Goal: Check status: Check status

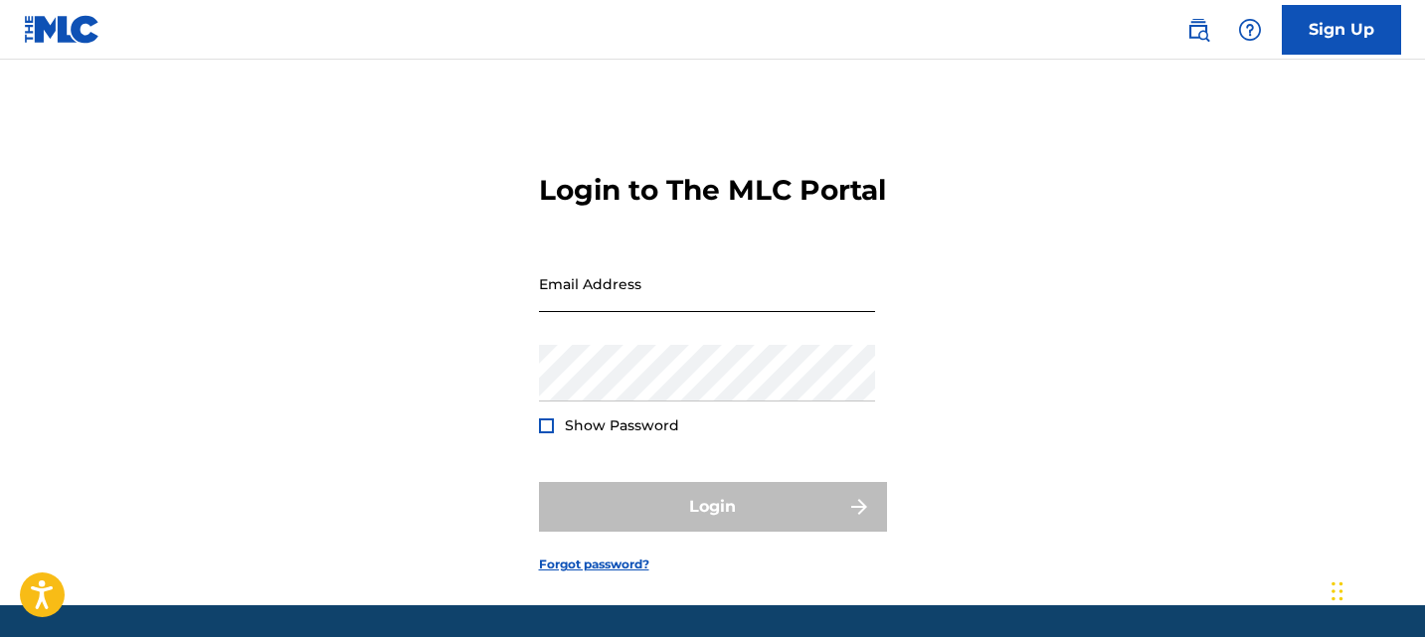
click at [565, 312] on input "Email Address" at bounding box center [707, 284] width 336 height 57
type input "[EMAIL_ADDRESS][DOMAIN_NAME]"
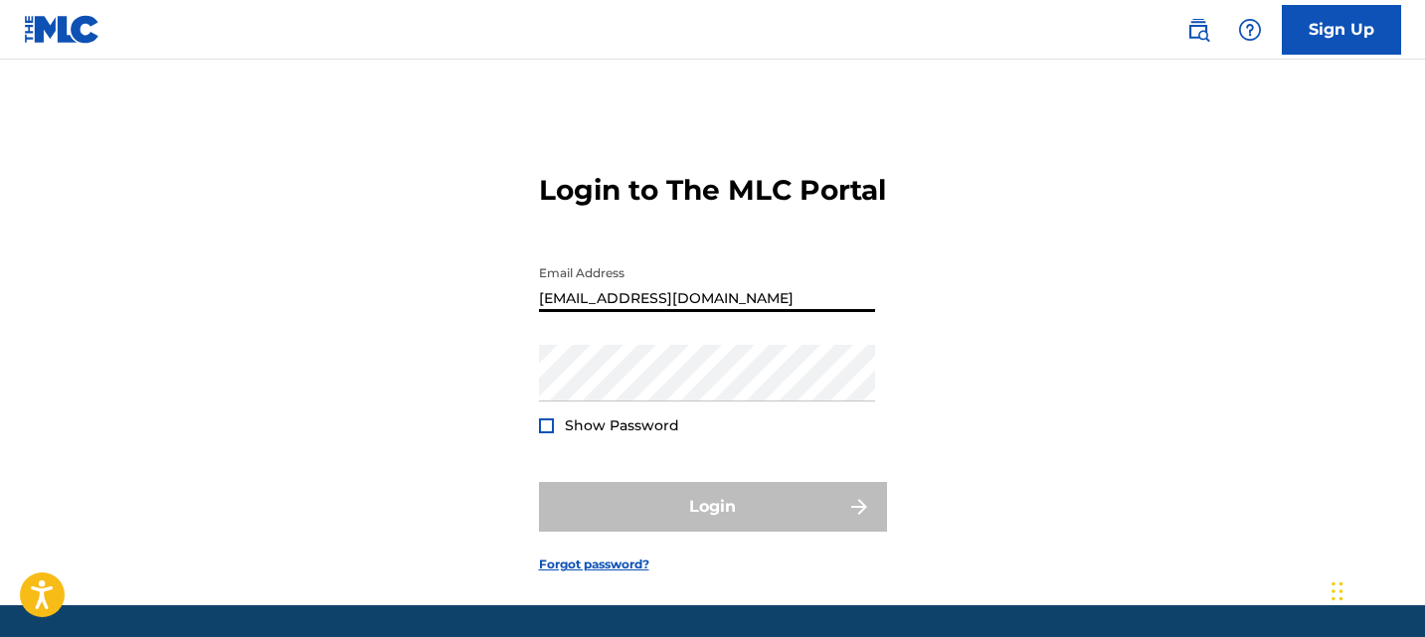
click at [780, 312] on input "[EMAIL_ADDRESS][DOMAIN_NAME]" at bounding box center [707, 284] width 336 height 57
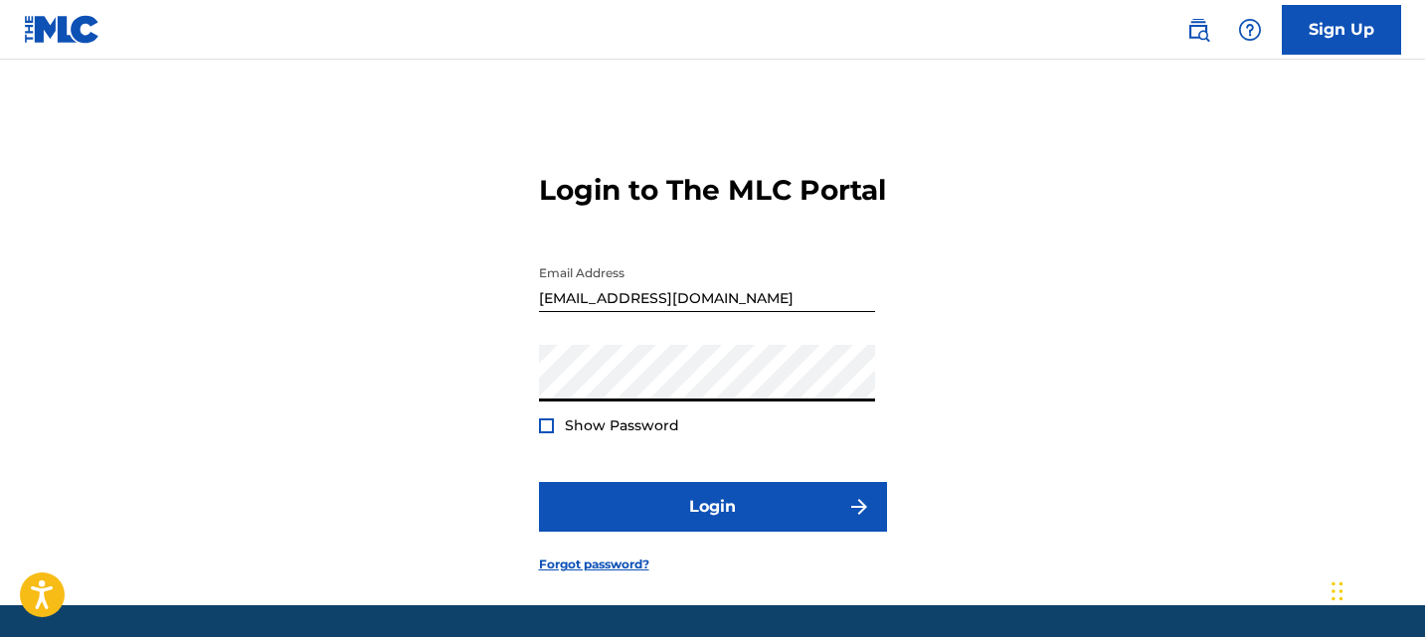
click at [600, 477] on form "Login to The MLC Portal Email Address [EMAIL_ADDRESS][DOMAIN_NAME] Password Sho…" at bounding box center [713, 357] width 348 height 496
click at [613, 504] on form "Login to The MLC Portal Email Address [EMAIL_ADDRESS][DOMAIN_NAME] Password Sho…" at bounding box center [713, 357] width 348 height 496
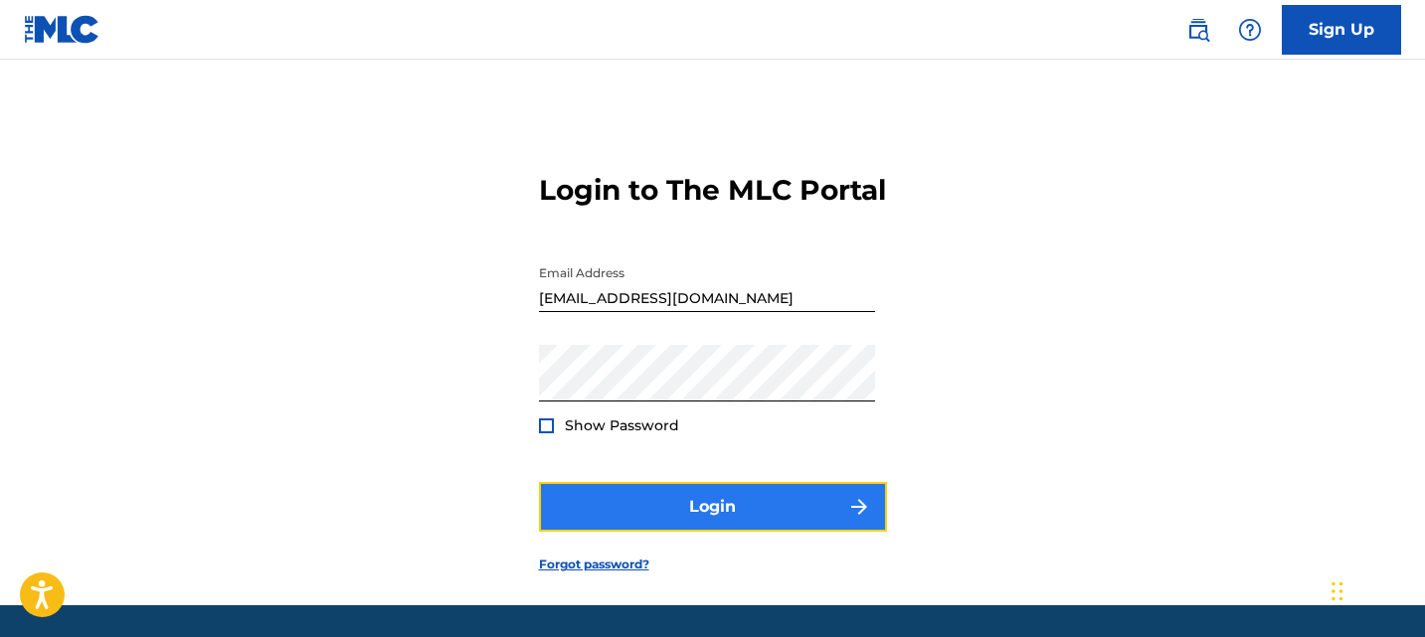
click at [606, 526] on button "Login" at bounding box center [713, 507] width 348 height 50
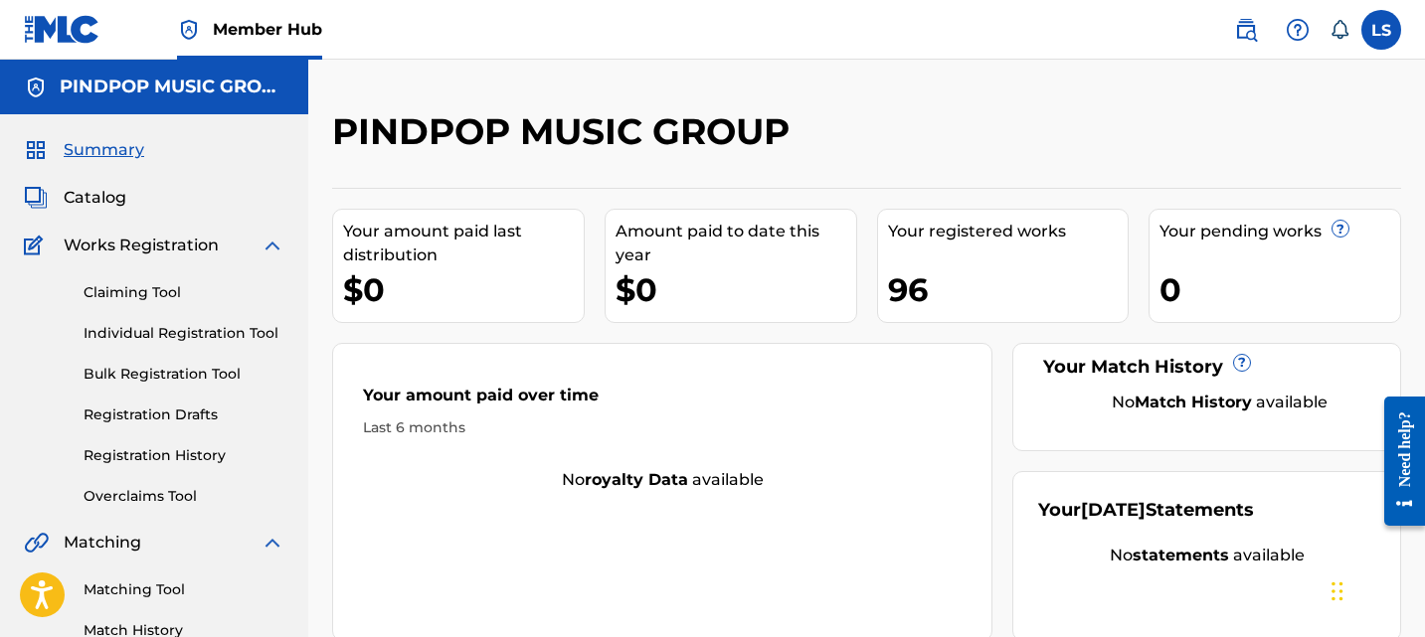
scroll to position [189, 0]
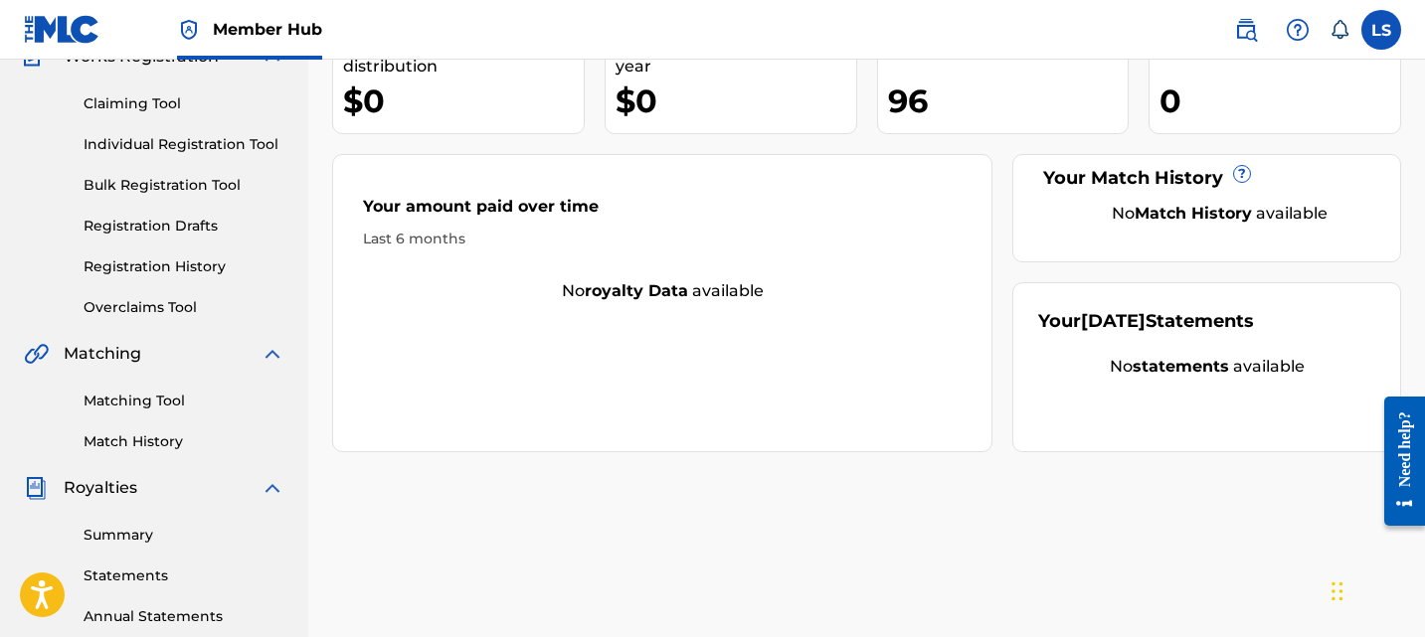
click at [181, 457] on div "Summary Catalog Works Registration Claiming Tool Individual Registration Tool B…" at bounding box center [154, 436] width 308 height 1023
click at [148, 531] on link "Summary" at bounding box center [184, 535] width 201 height 21
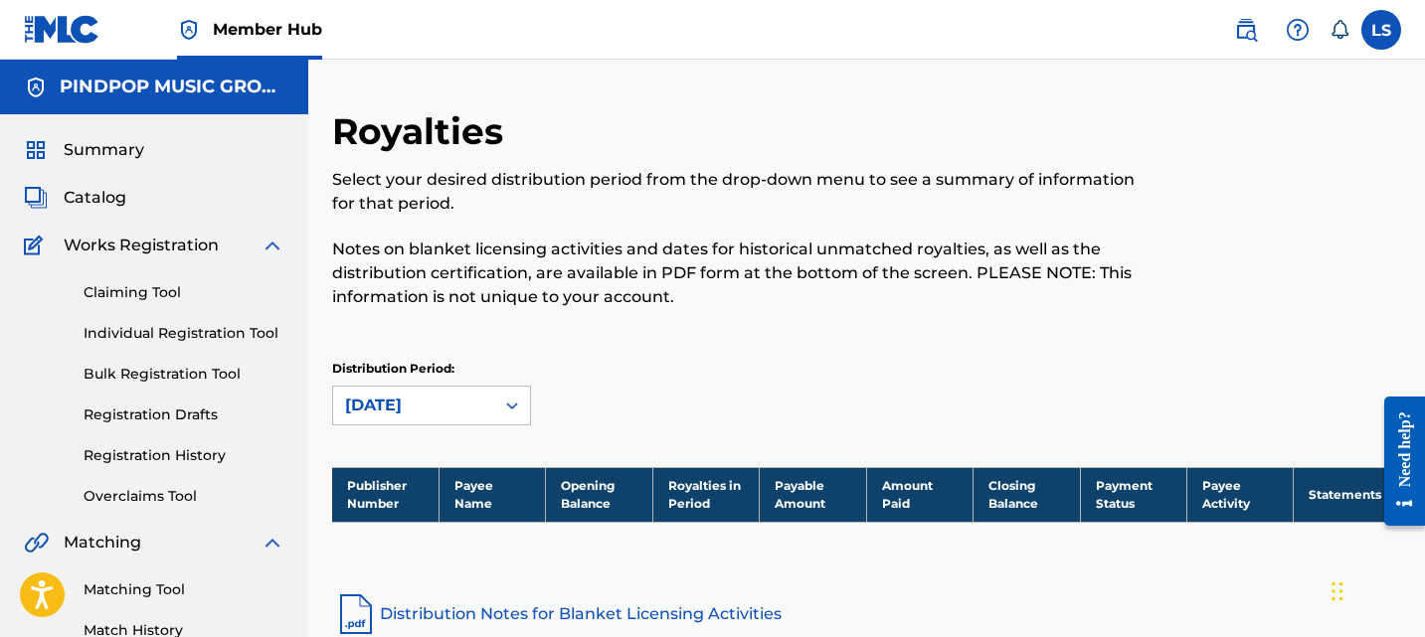
click at [96, 212] on div "Summary Catalog Works Registration Claiming Tool Individual Registration Tool B…" at bounding box center [154, 625] width 308 height 1023
click at [96, 206] on span "Catalog" at bounding box center [95, 198] width 63 height 24
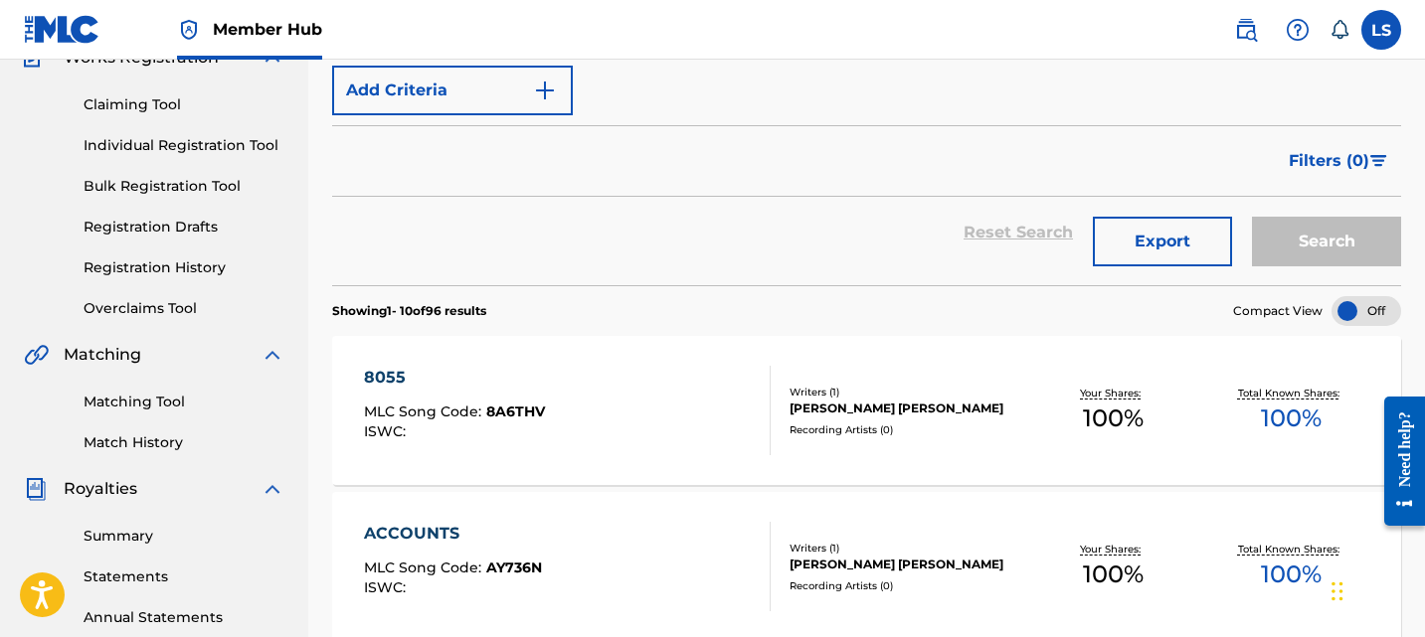
scroll to position [78, 0]
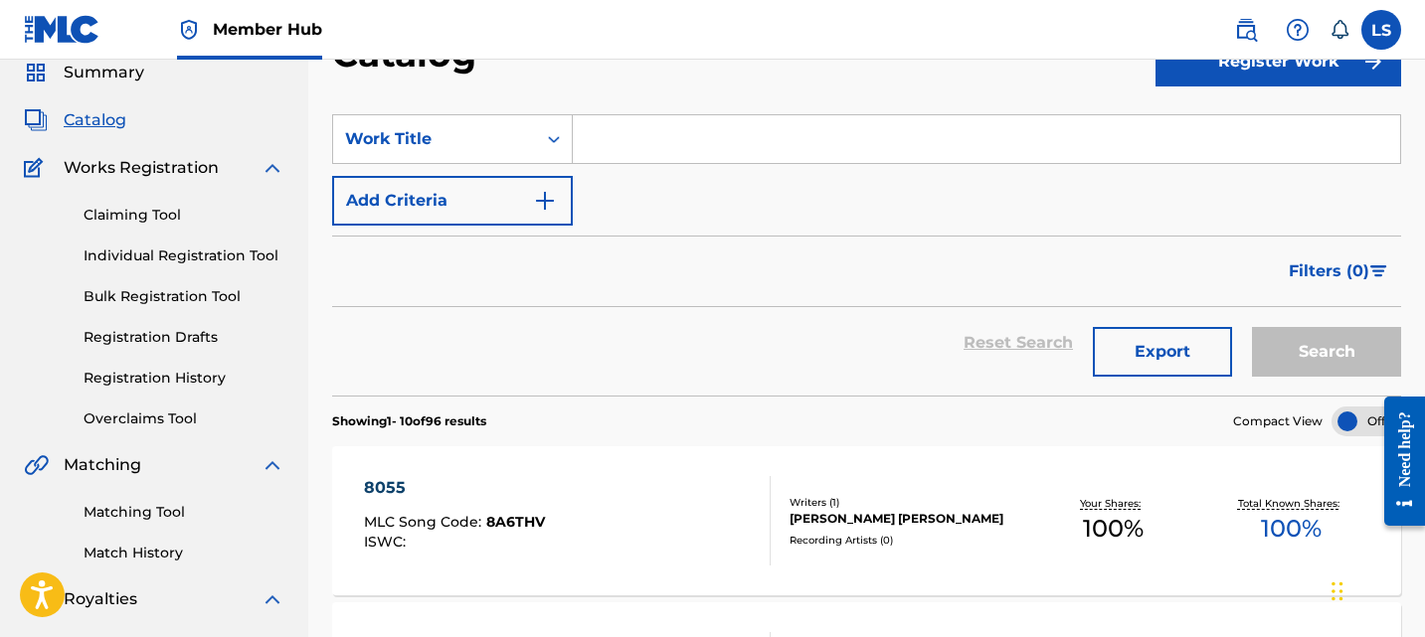
click at [180, 366] on div "Claiming Tool Individual Registration Tool Bulk Registration Tool Registration …" at bounding box center [154, 305] width 261 height 250
click at [184, 373] on link "Registration History" at bounding box center [184, 378] width 201 height 21
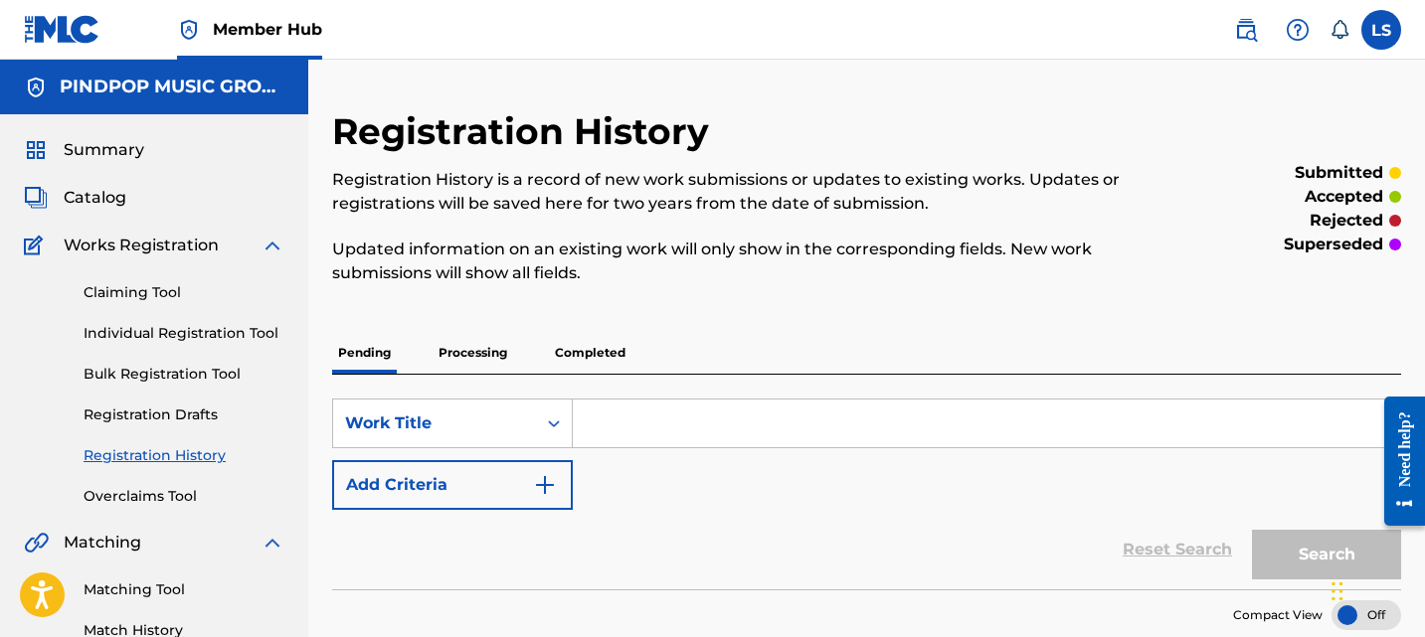
scroll to position [272, 0]
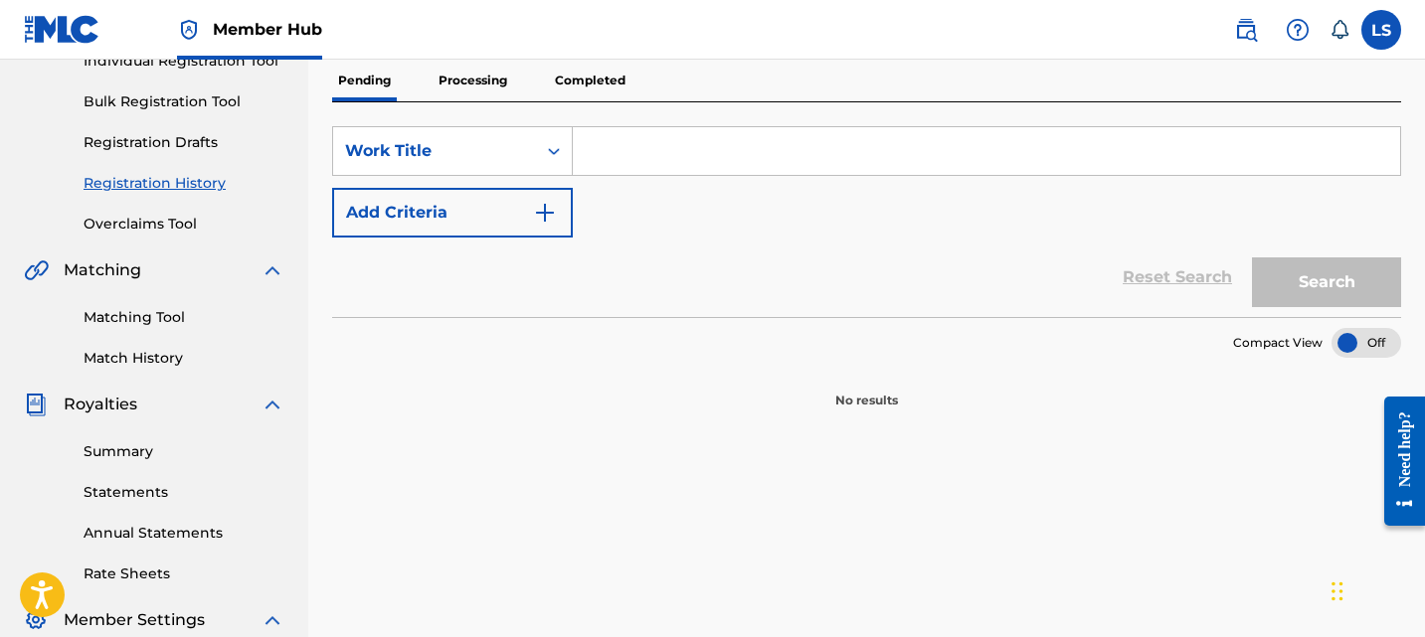
click at [460, 86] on p "Processing" at bounding box center [473, 81] width 81 height 42
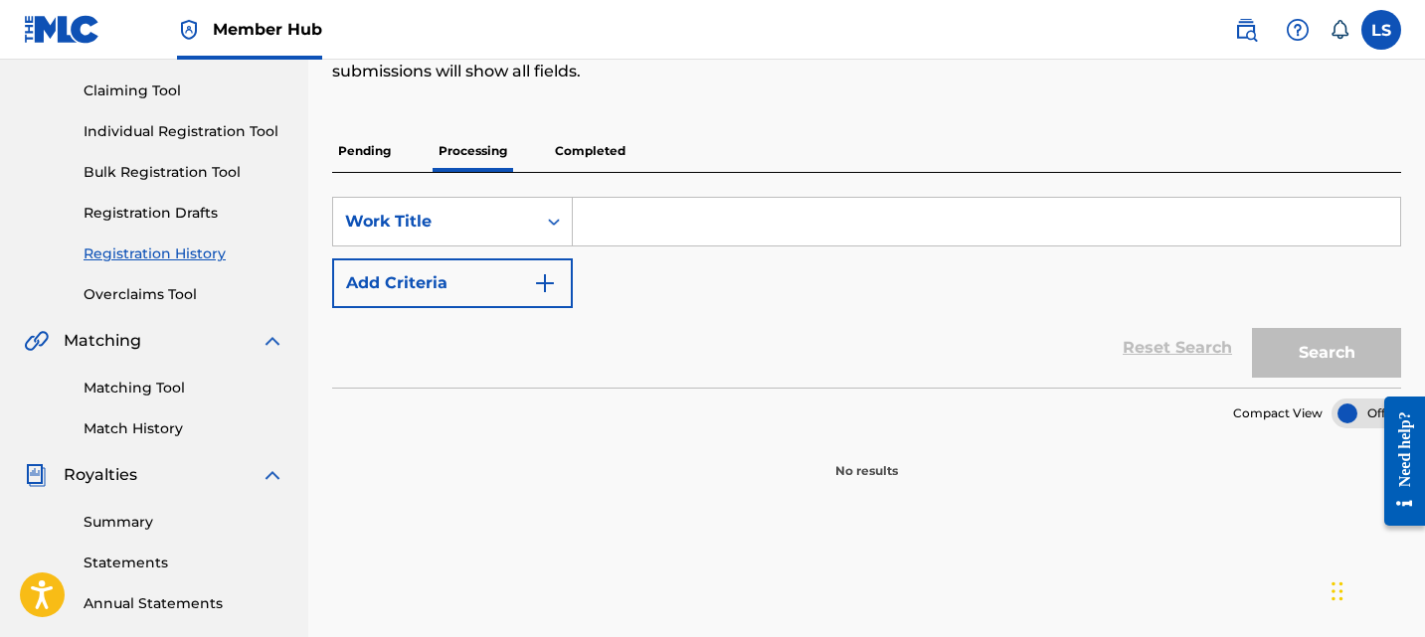
scroll to position [168, 0]
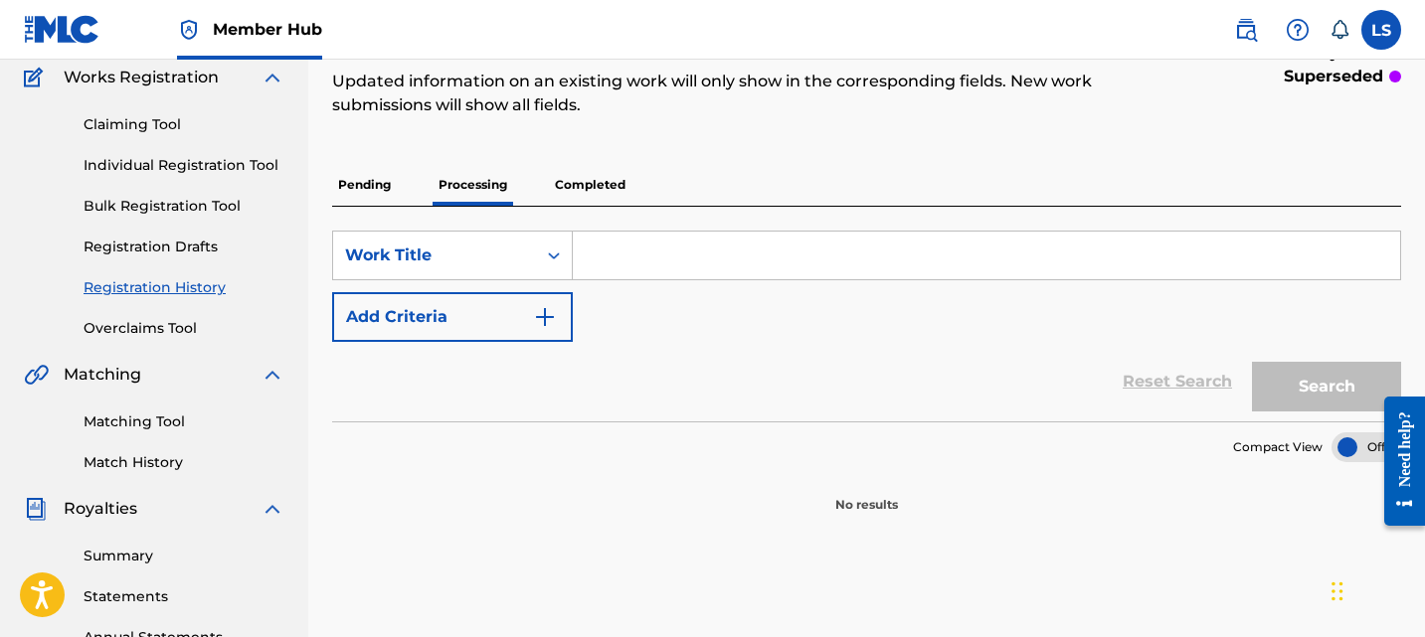
click at [605, 187] on p "Completed" at bounding box center [590, 185] width 83 height 42
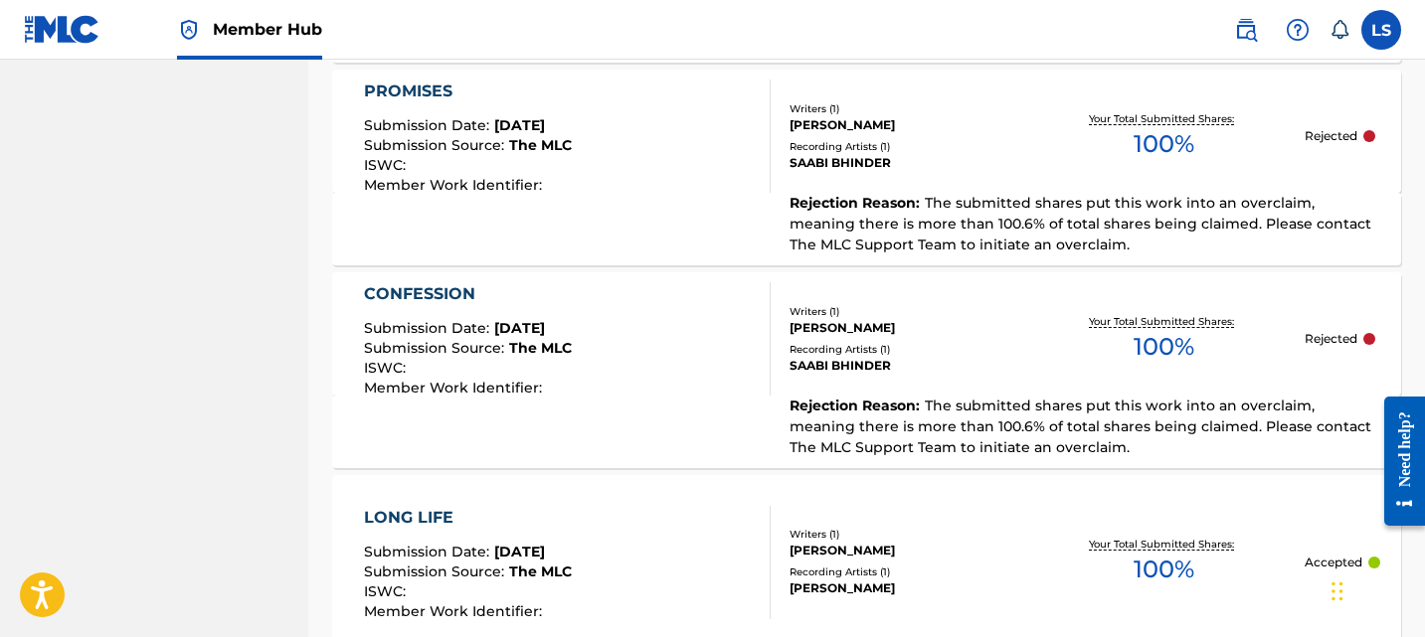
scroll to position [2314, 0]
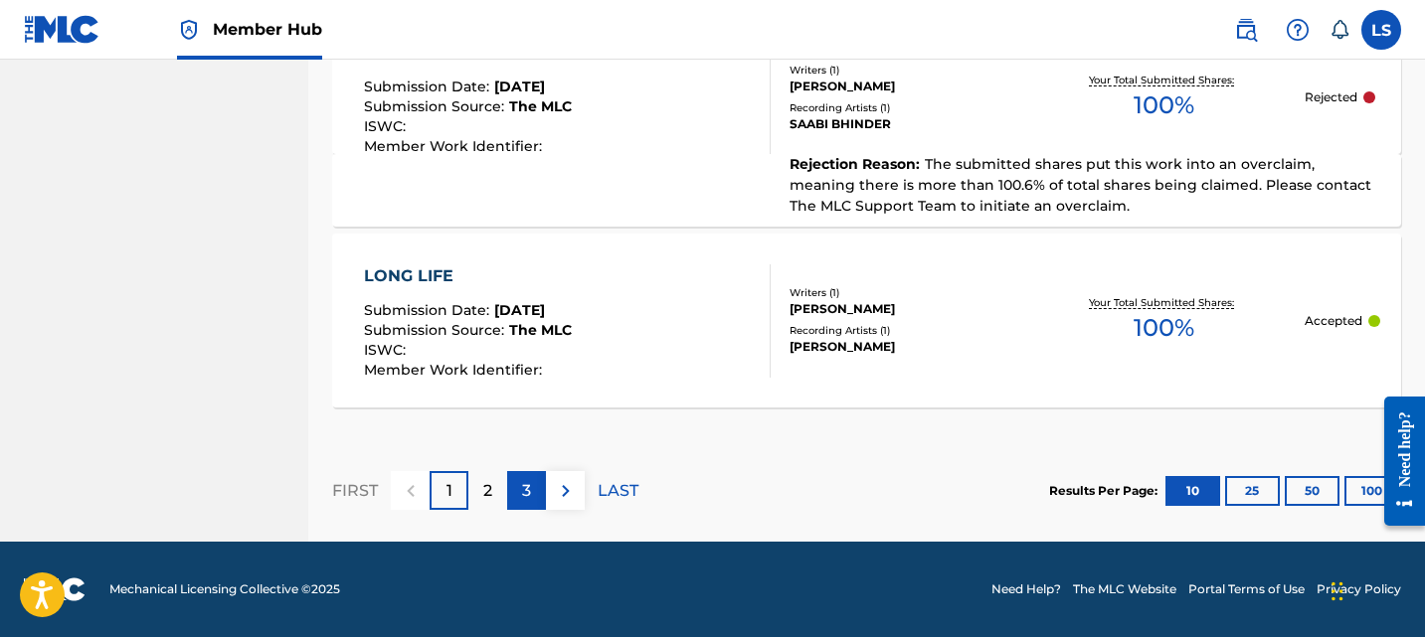
click at [526, 479] on p "3" at bounding box center [526, 491] width 9 height 24
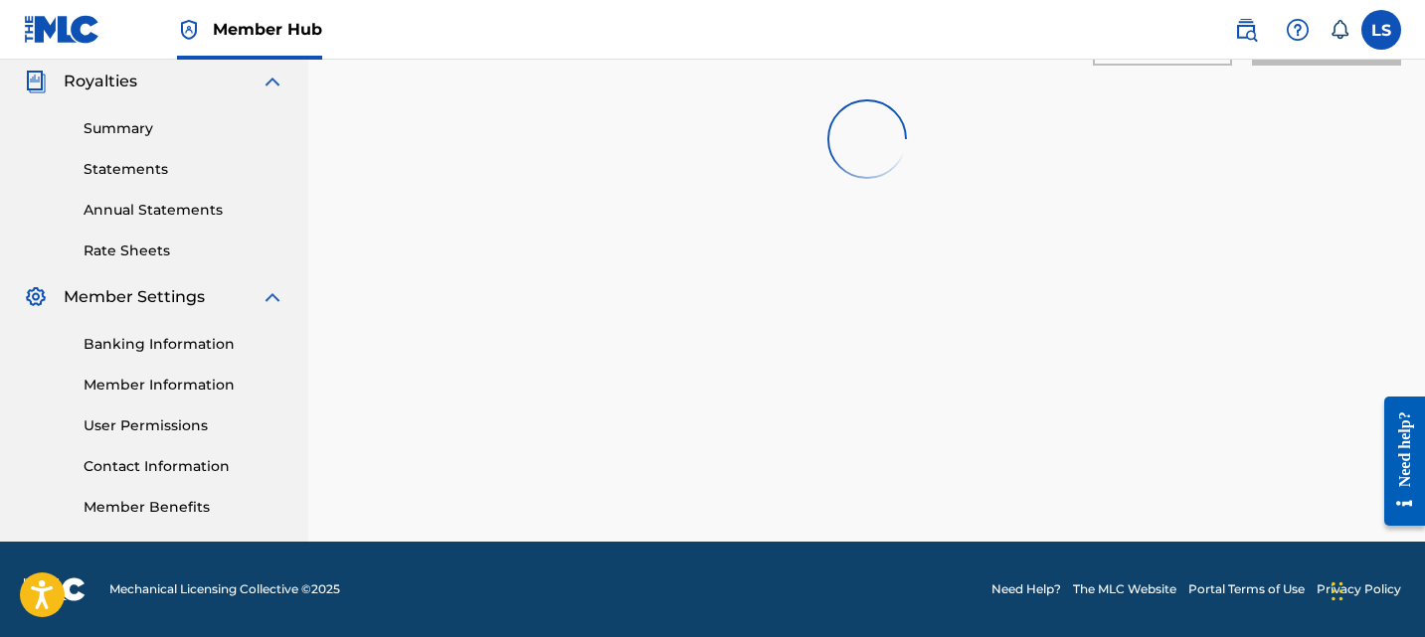
scroll to position [2292, 0]
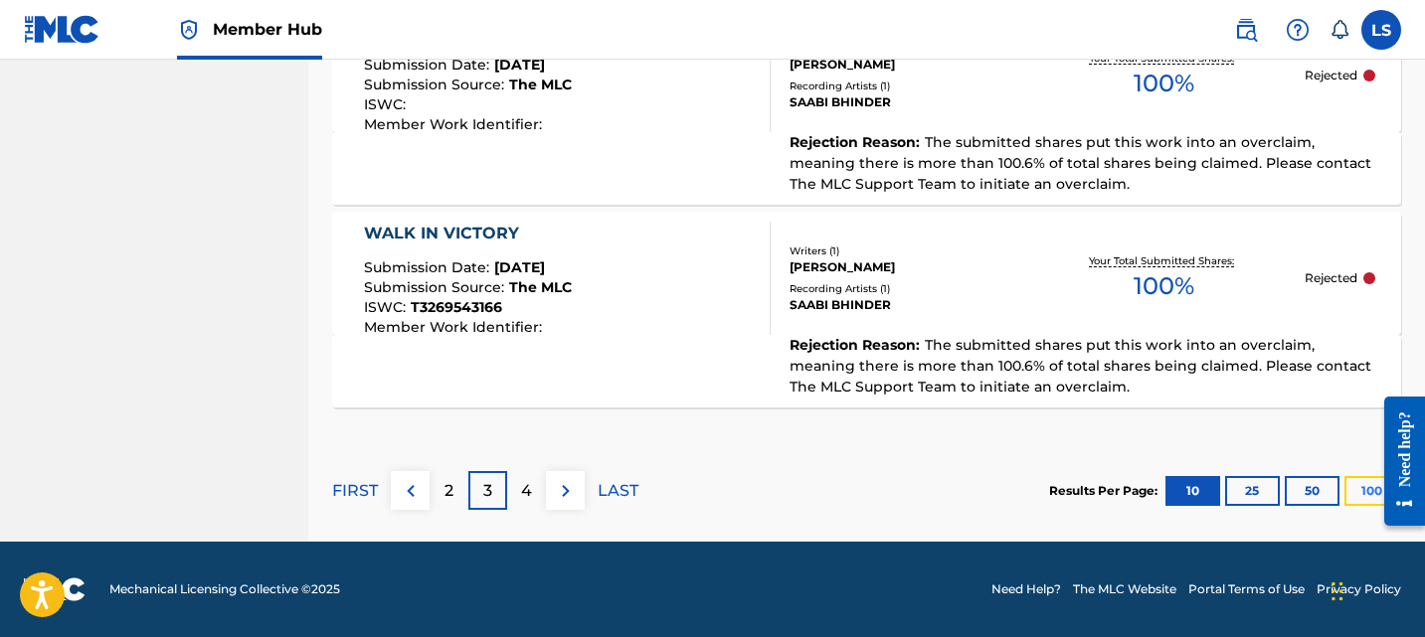
click at [1362, 483] on button "100" at bounding box center [1371, 491] width 55 height 30
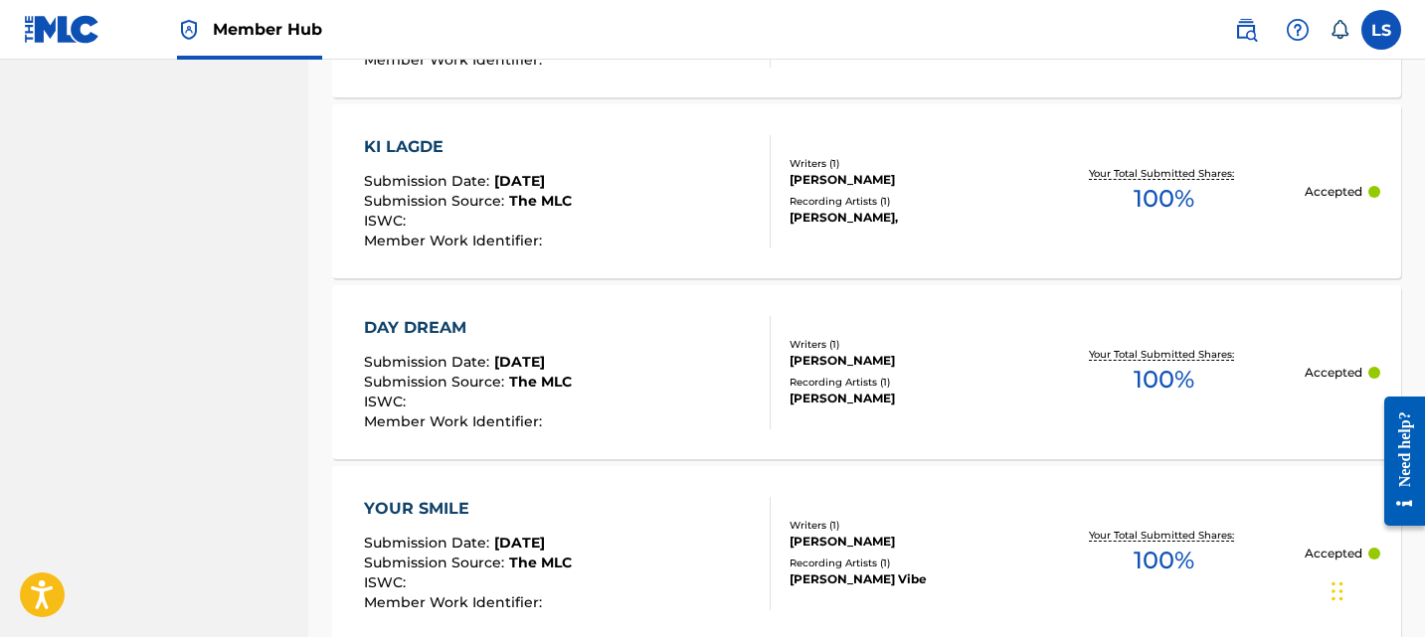
scroll to position [19412, 0]
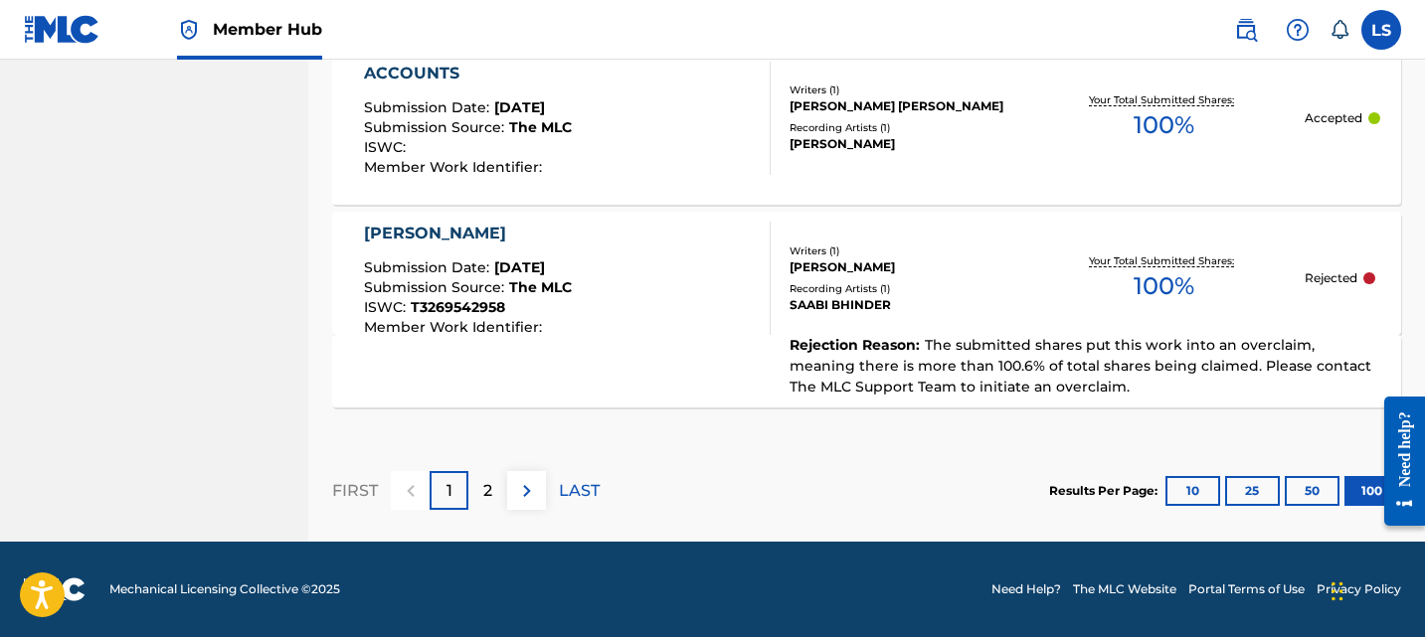
click at [546, 489] on div "FIRST 1 2 LAST" at bounding box center [465, 490] width 267 height 39
click at [580, 489] on p "LAST" at bounding box center [579, 491] width 41 height 24
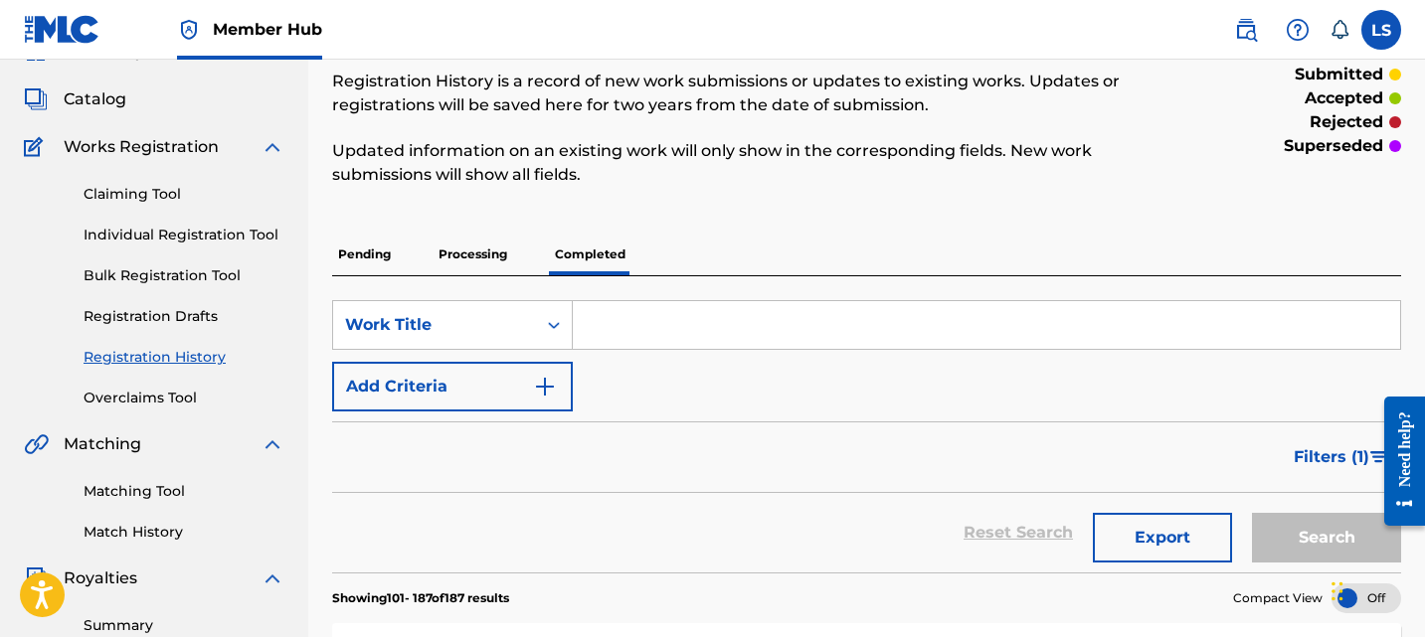
scroll to position [100, 0]
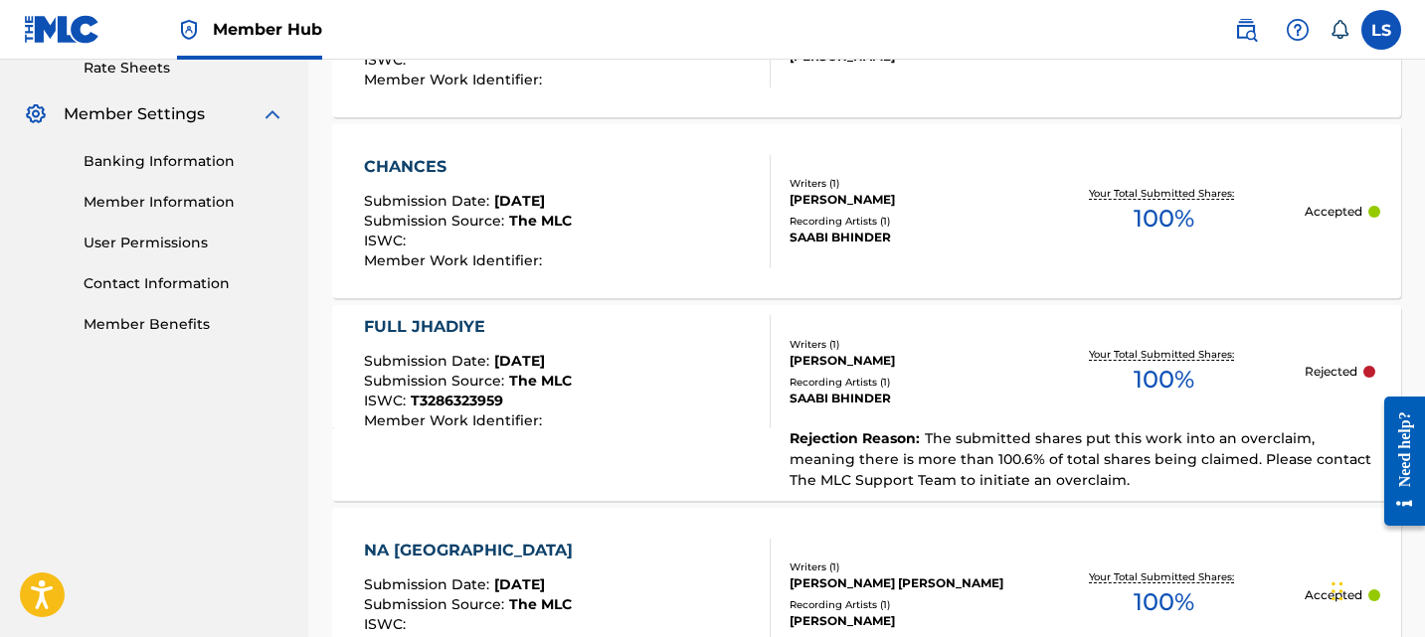
scroll to position [0, 0]
